Goal: Task Accomplishment & Management: Manage account settings

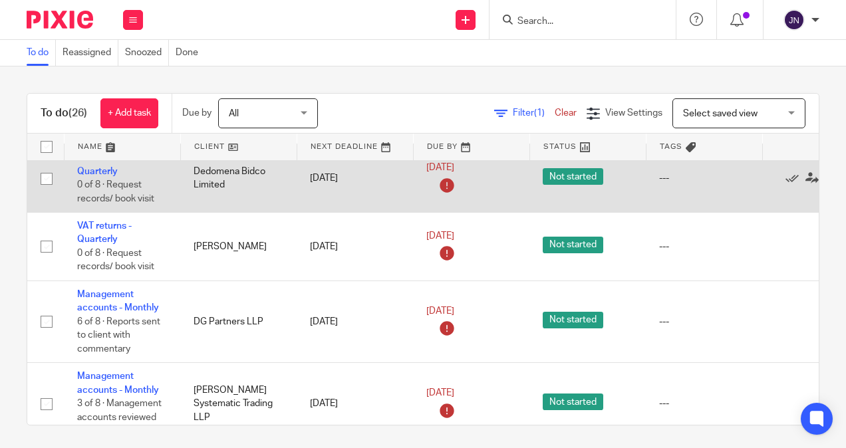
scroll to position [599, 0]
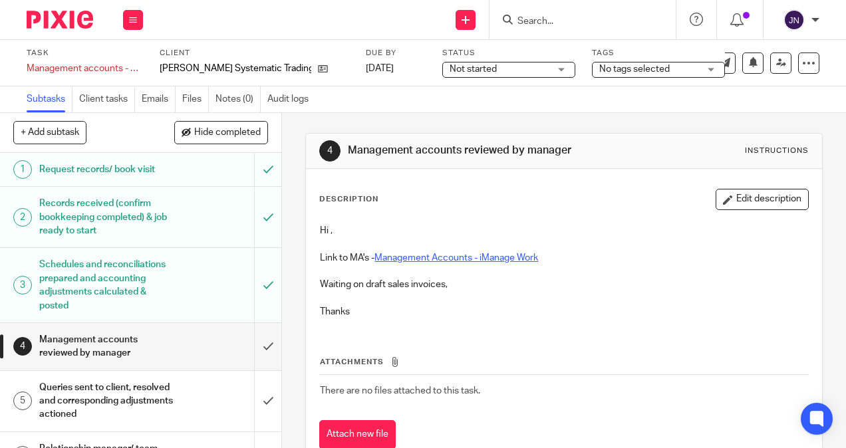
click at [430, 257] on link "Management Accounts - iManage Work" at bounding box center [457, 257] width 164 height 9
click at [109, 406] on h1 "Queries sent to client, resolved and corresponding adjustments actioned" at bounding box center [106, 401] width 134 height 47
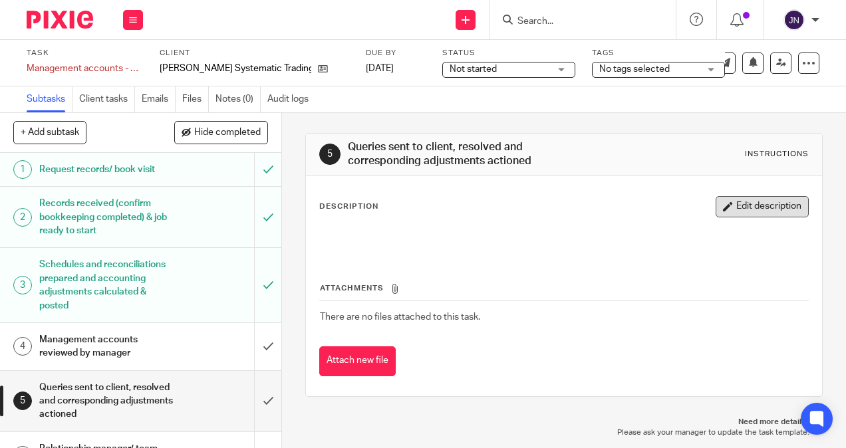
click at [749, 204] on button "Edit description" at bounding box center [762, 206] width 93 height 21
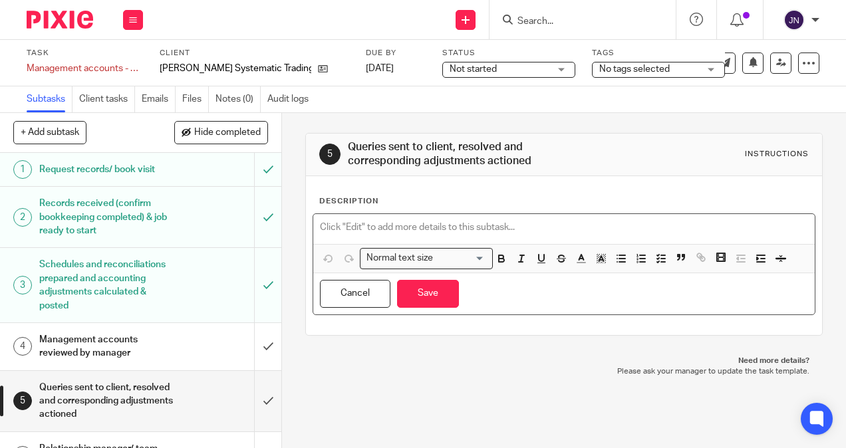
click at [498, 228] on p at bounding box center [564, 227] width 488 height 13
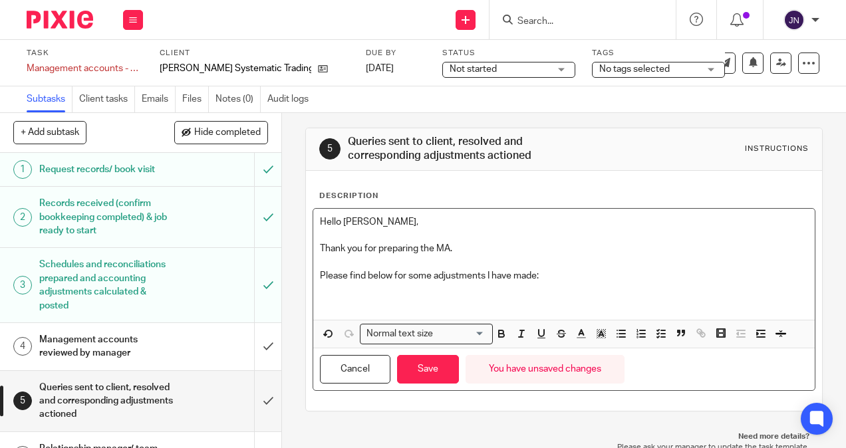
scroll to position [7, 0]
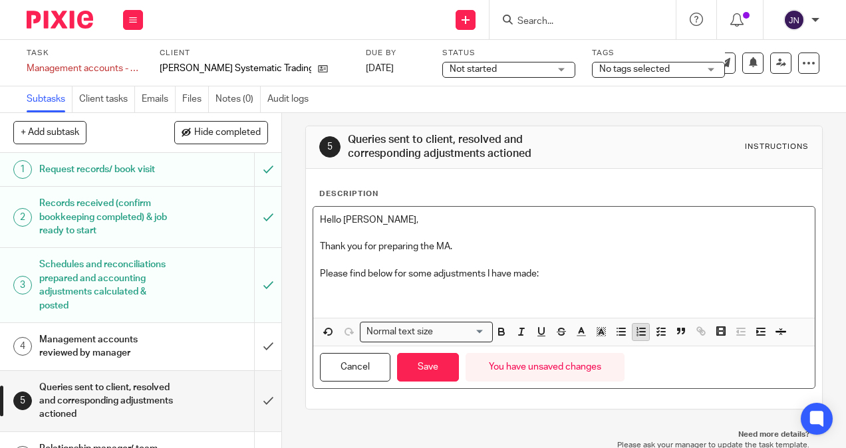
click at [640, 336] on icon "button" at bounding box center [641, 332] width 12 height 12
click at [657, 331] on polyline "button" at bounding box center [658, 331] width 2 height 1
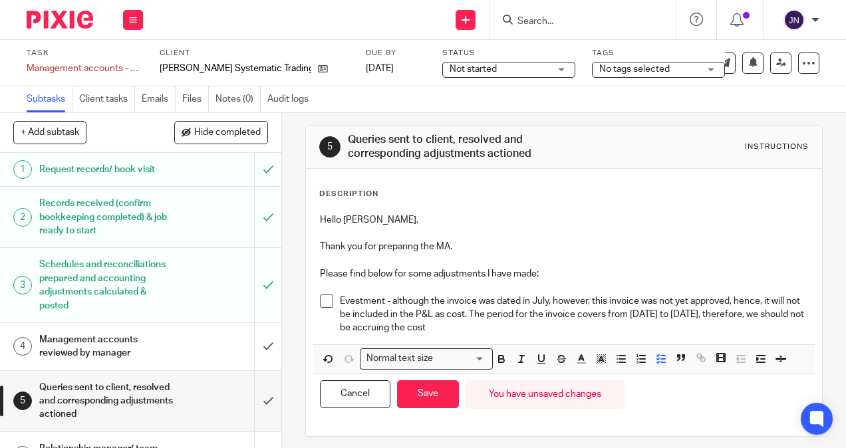
click at [581, 327] on p "Evestment - although the invoice was dated in July, however, this invoice was n…" at bounding box center [574, 315] width 468 height 41
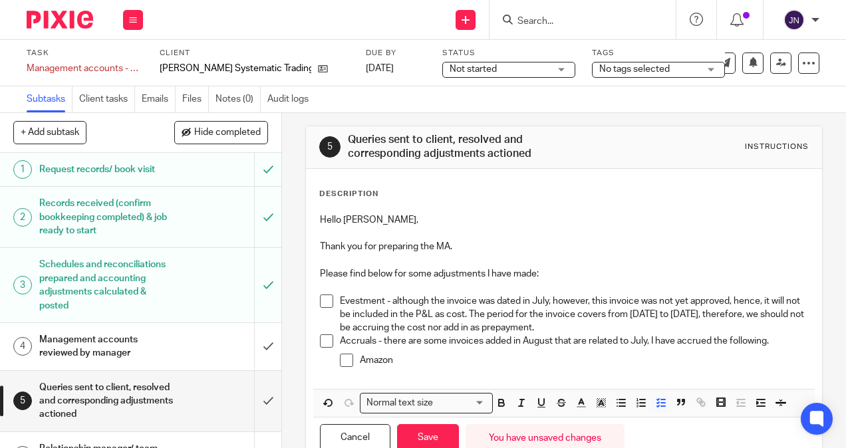
click at [422, 359] on p "Amazon" at bounding box center [584, 360] width 448 height 13
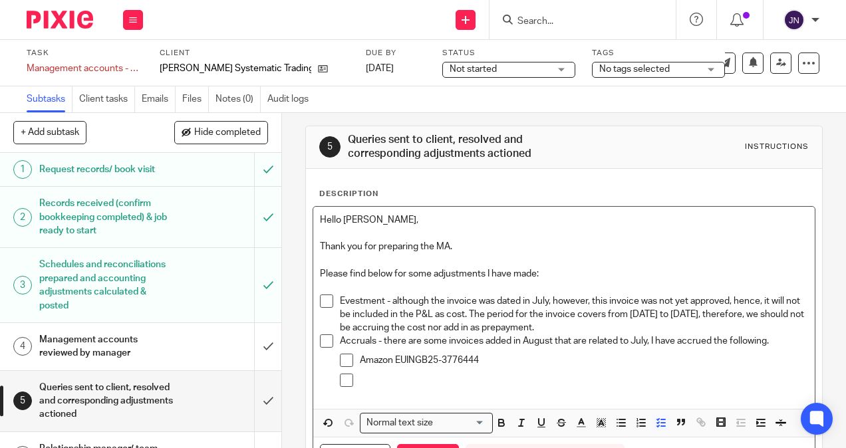
click at [392, 385] on p at bounding box center [584, 380] width 448 height 13
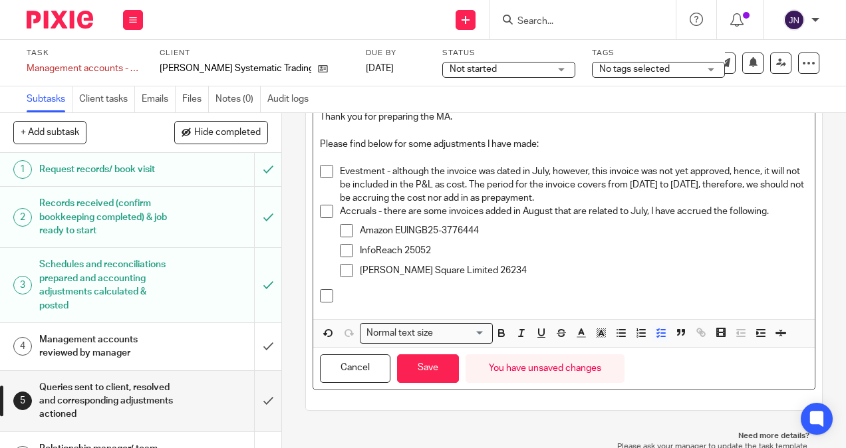
scroll to position [138, 0]
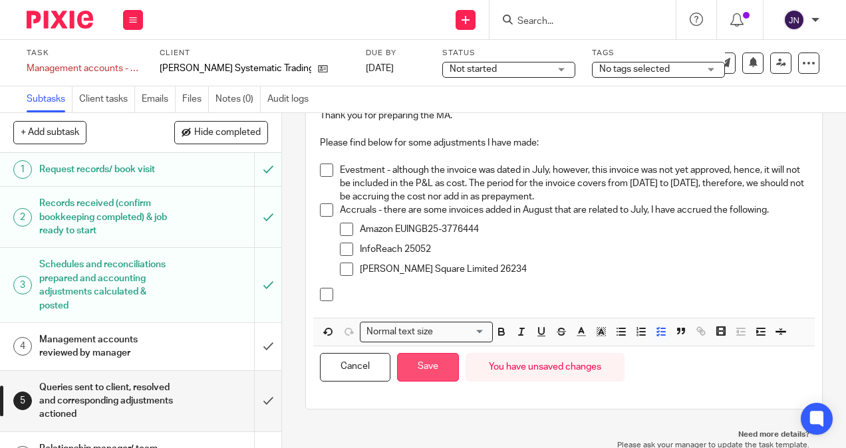
click at [411, 371] on button "Save" at bounding box center [428, 367] width 62 height 29
